Goal: Navigation & Orientation: Find specific page/section

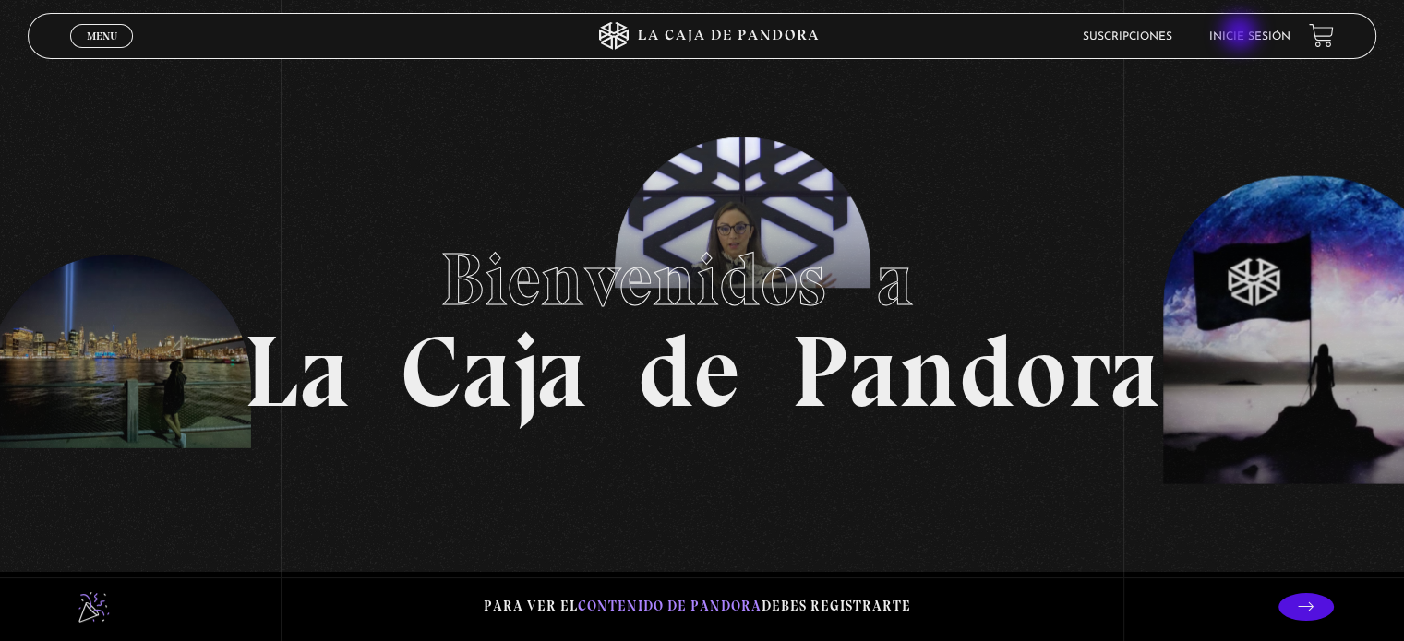
click at [1241, 34] on link "Inicie sesión" at bounding box center [1249, 36] width 81 height 11
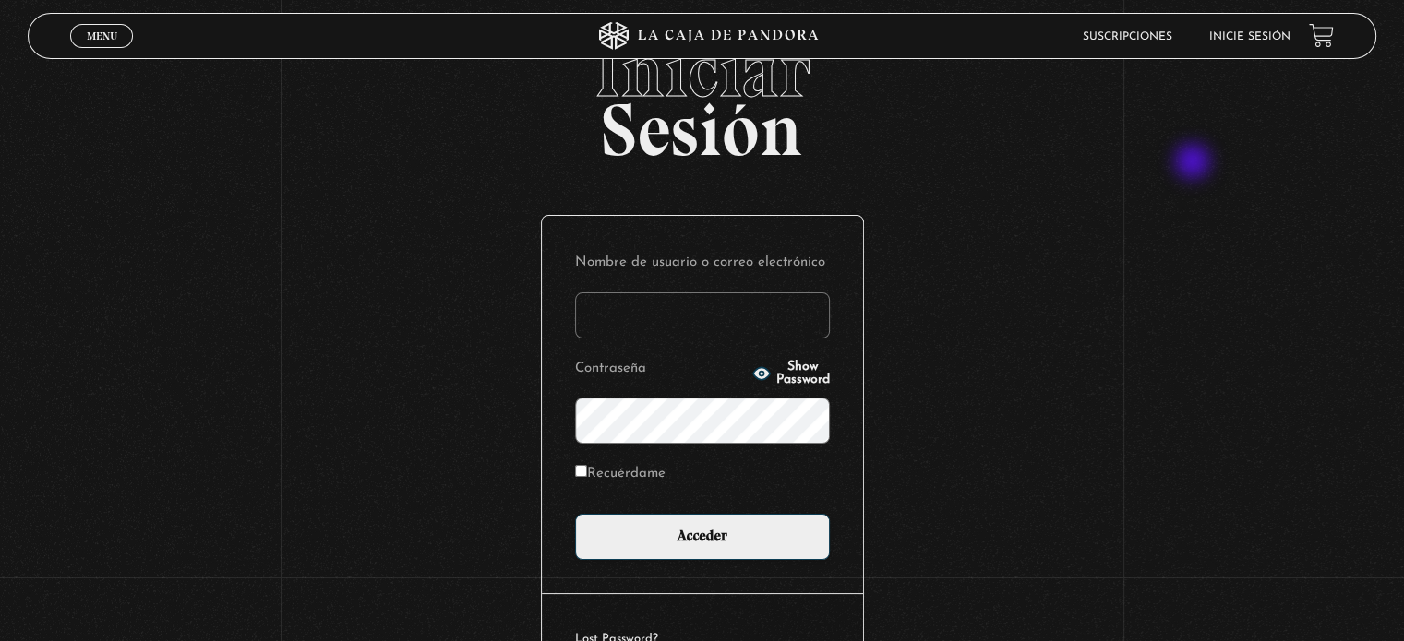
scroll to position [175, 0]
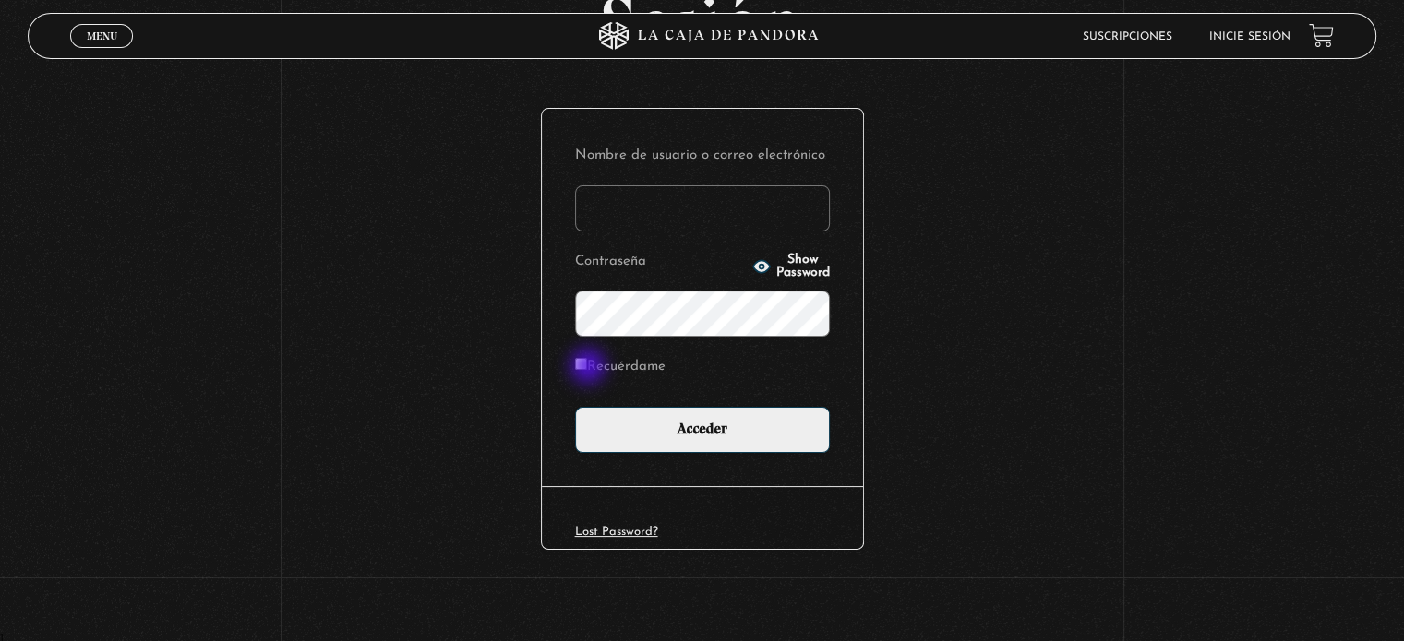
type input "dennia16@gmail.com"
click at [583, 365] on input "Recuérdame" at bounding box center [581, 364] width 12 height 12
checkbox input "true"
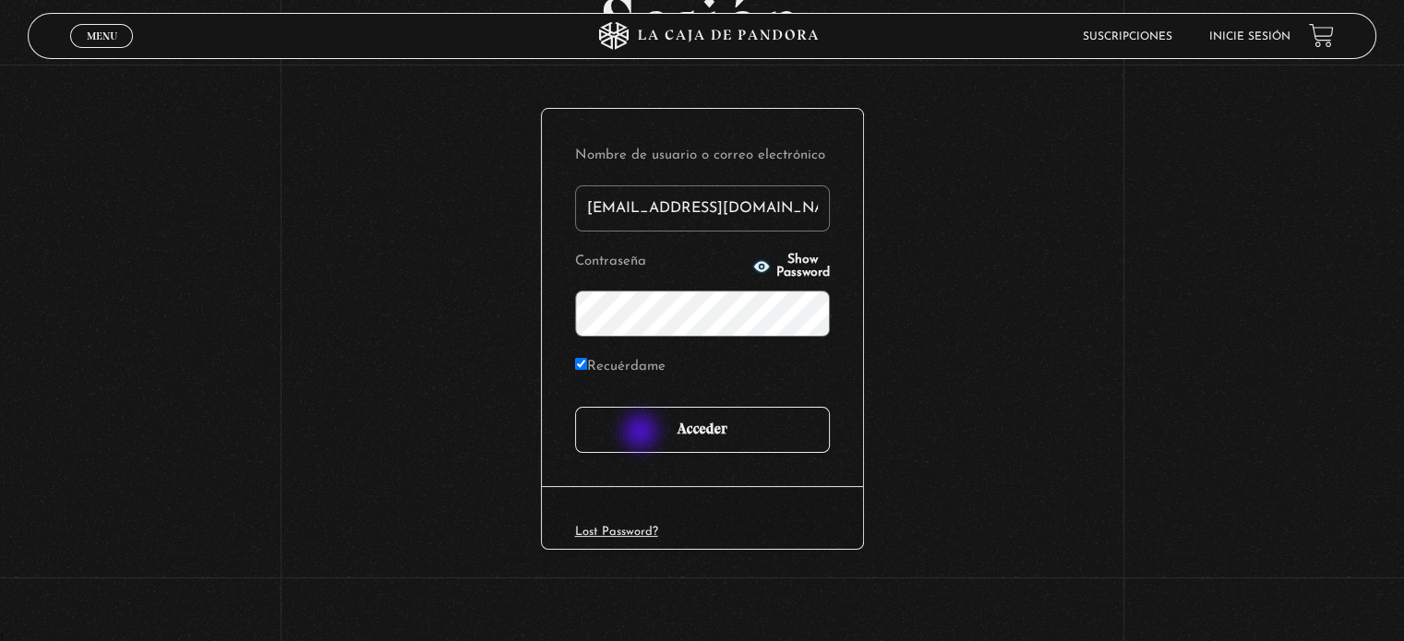
click at [642, 434] on input "Acceder" at bounding box center [702, 430] width 255 height 46
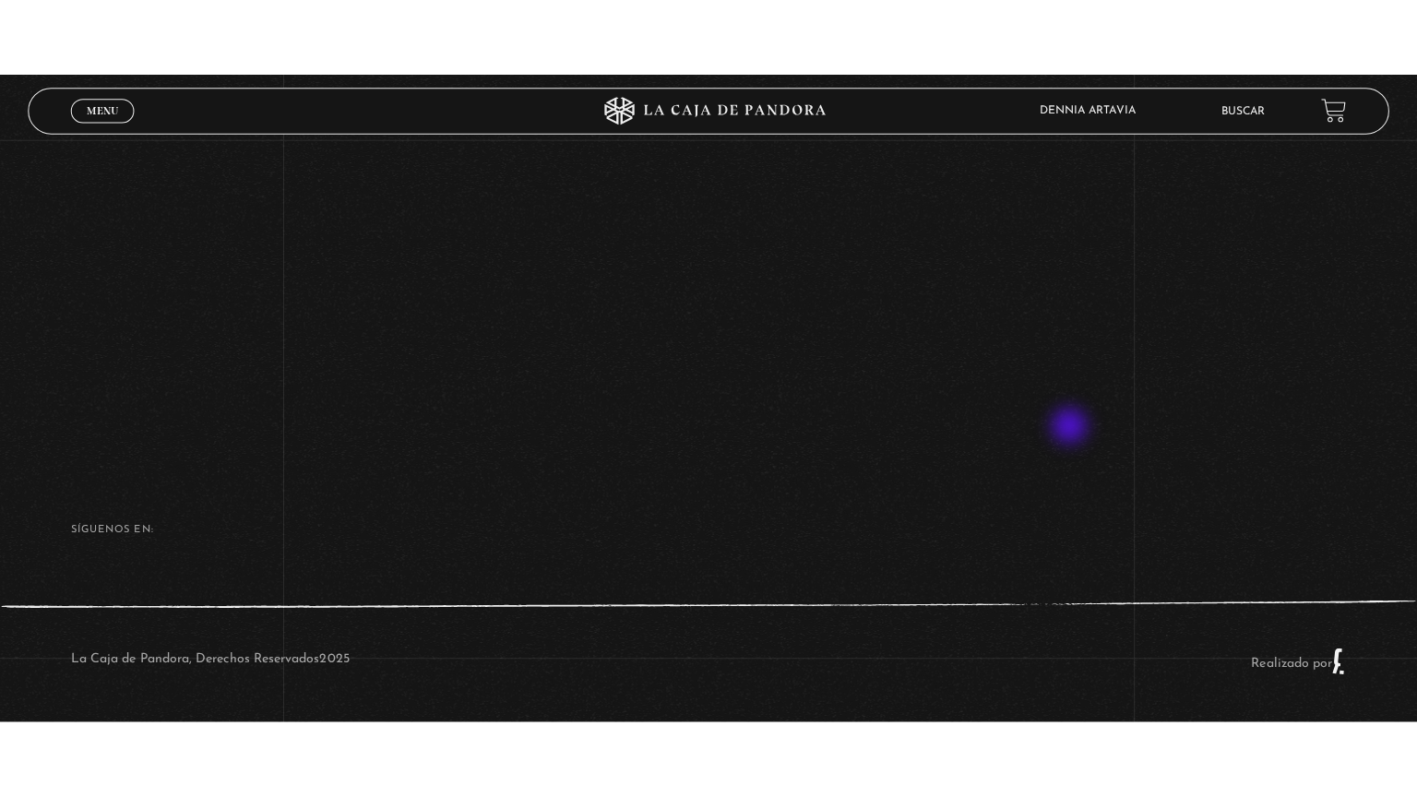
scroll to position [290, 0]
